Goal: Information Seeking & Learning: Learn about a topic

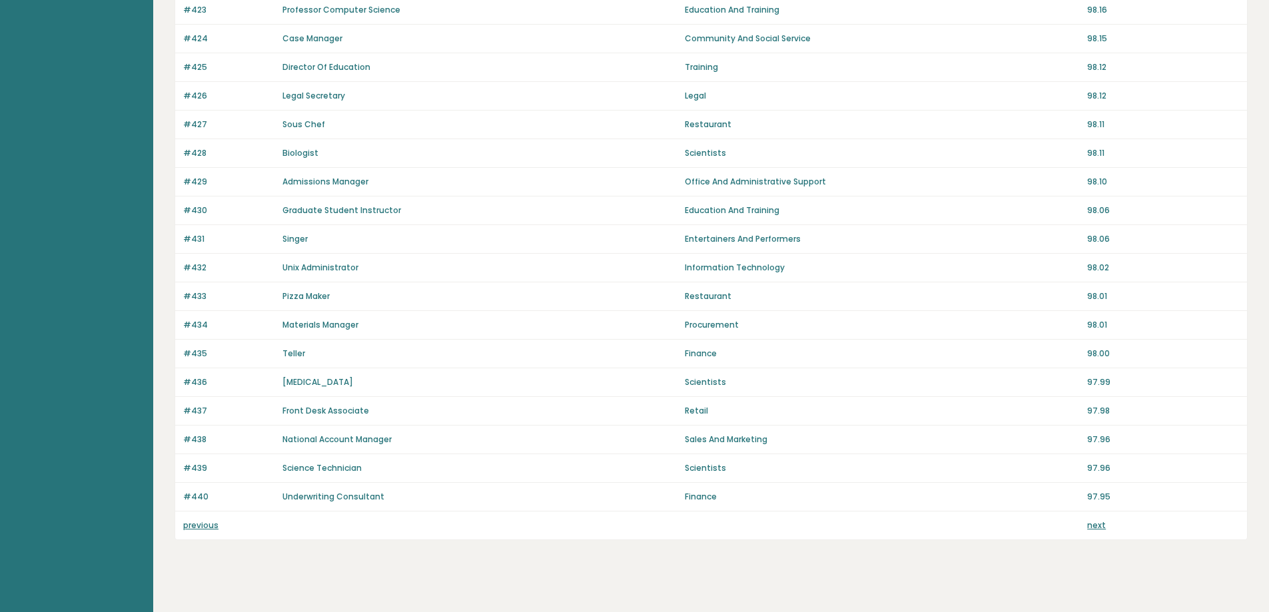
scroll to position [798, 0]
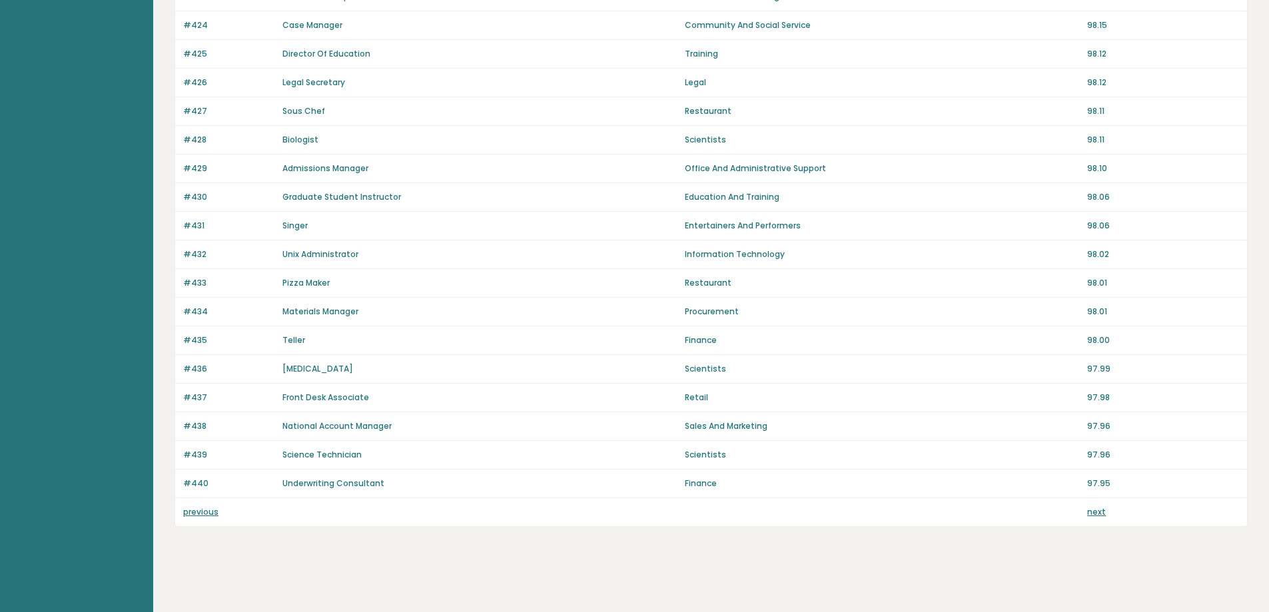
click at [1099, 513] on link "next" at bounding box center [1096, 511] width 19 height 11
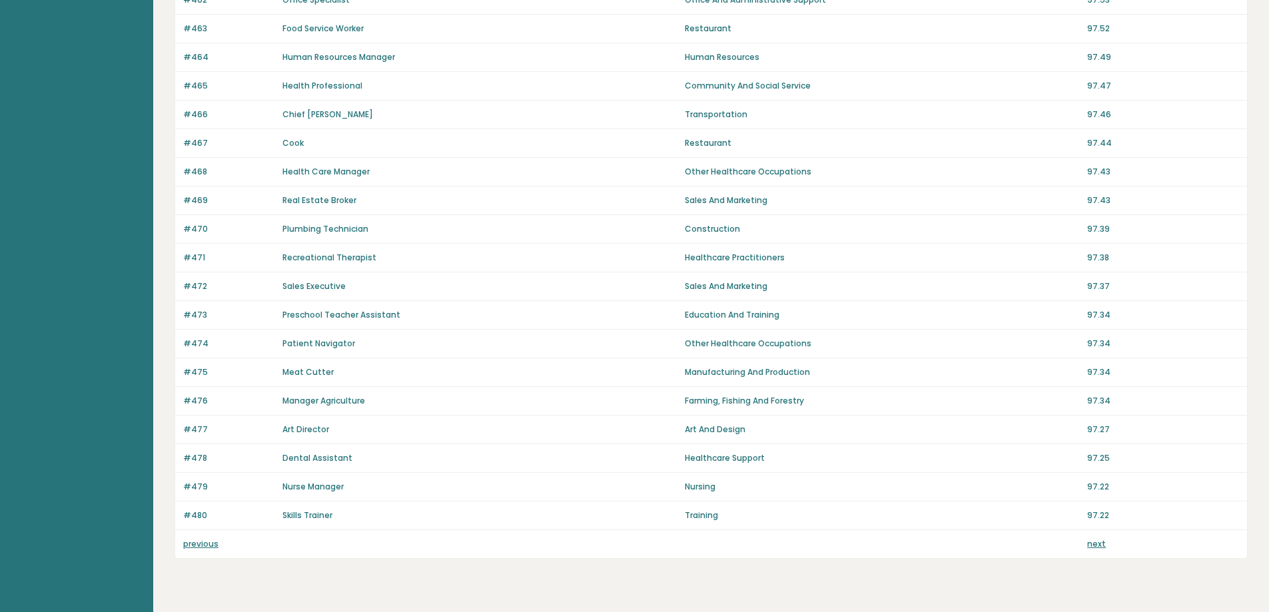
scroll to position [798, 0]
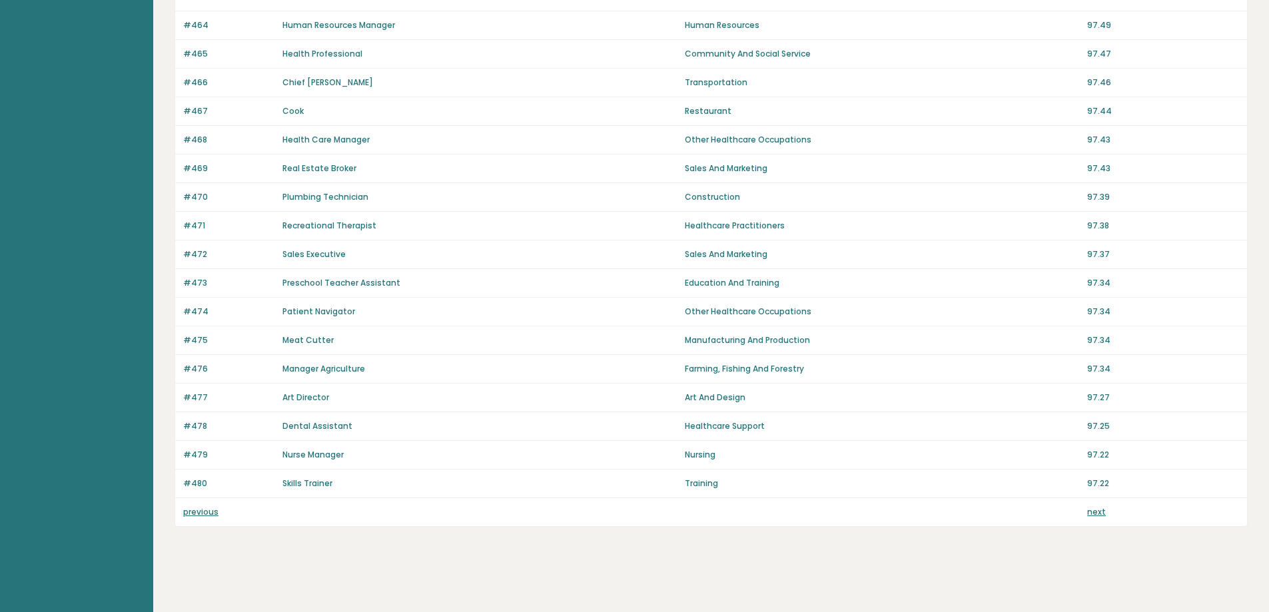
click at [1101, 505] on div "previous next" at bounding box center [711, 512] width 1072 height 28
click at [1101, 511] on link "next" at bounding box center [1096, 511] width 19 height 11
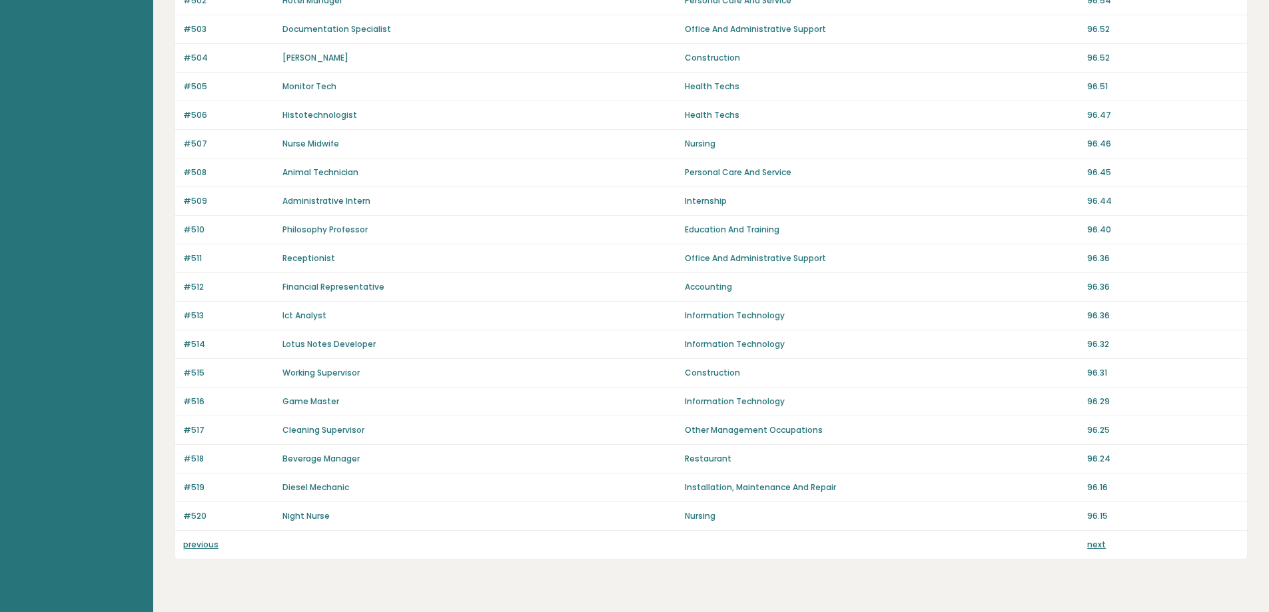
scroll to position [798, 0]
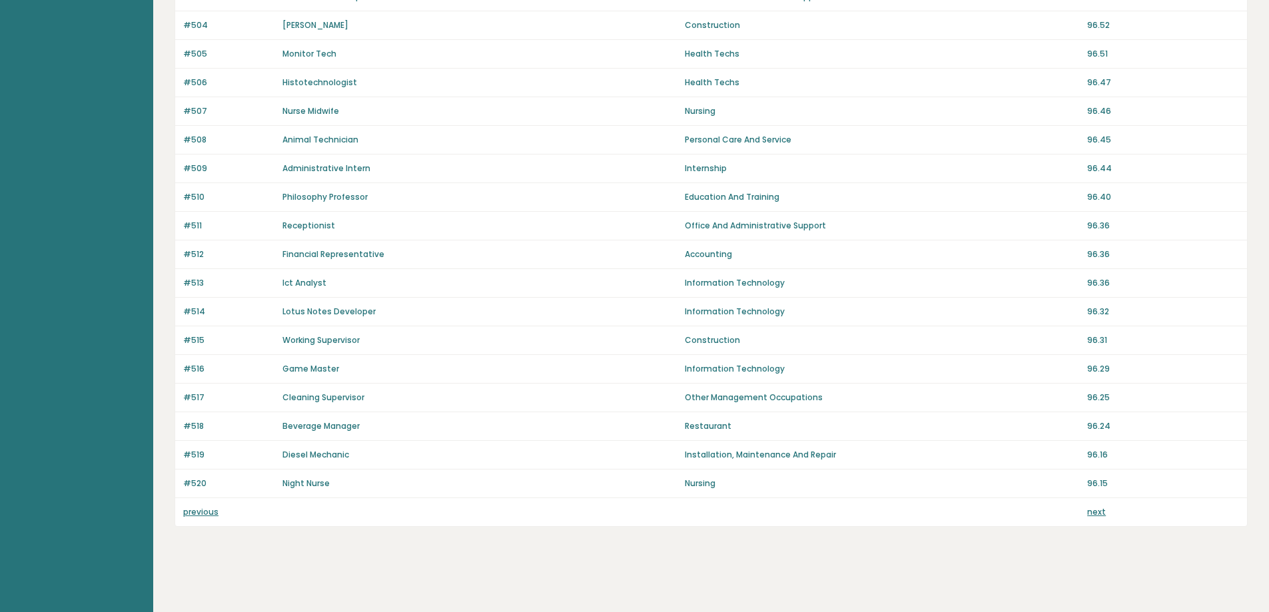
click at [1094, 514] on link "next" at bounding box center [1096, 511] width 19 height 11
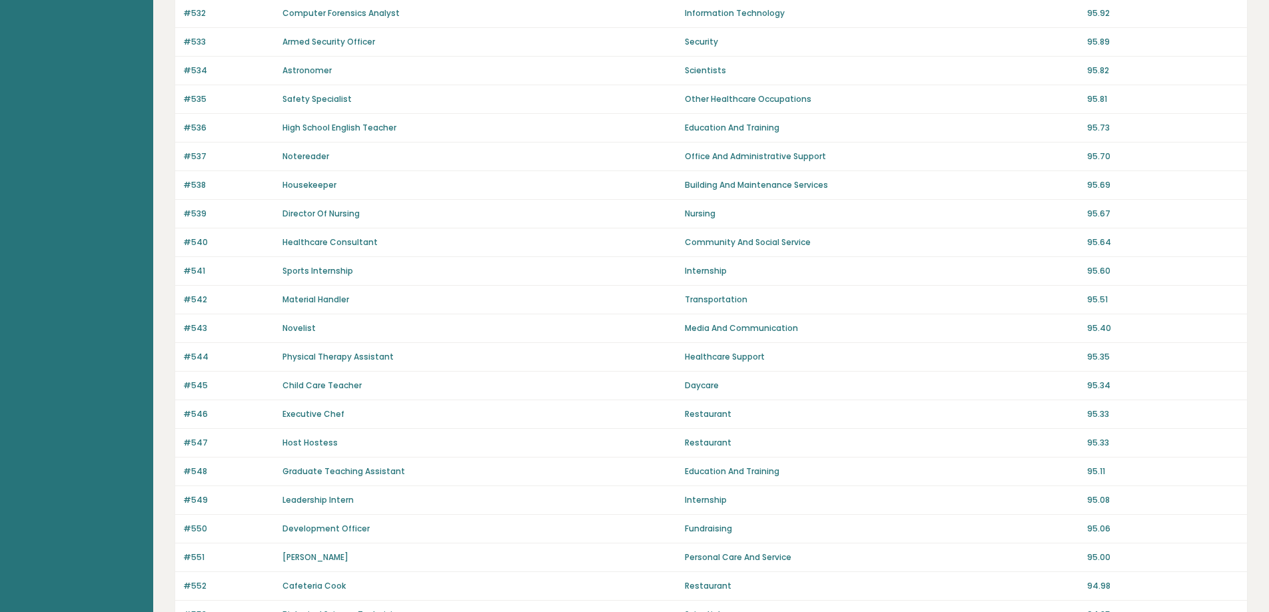
scroll to position [798, 0]
